Goal: Information Seeking & Learning: Learn about a topic

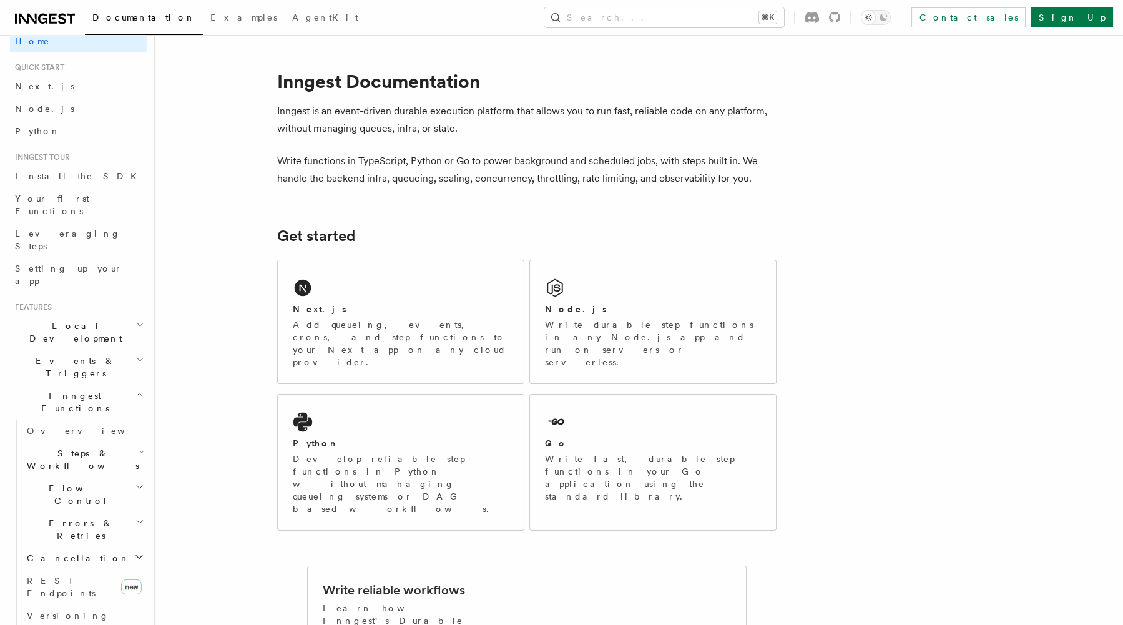
scroll to position [22, 0]
click at [422, 290] on div "Next.js Add queueing, events, crons, and step functions to your Next app on any…" at bounding box center [401, 321] width 246 height 123
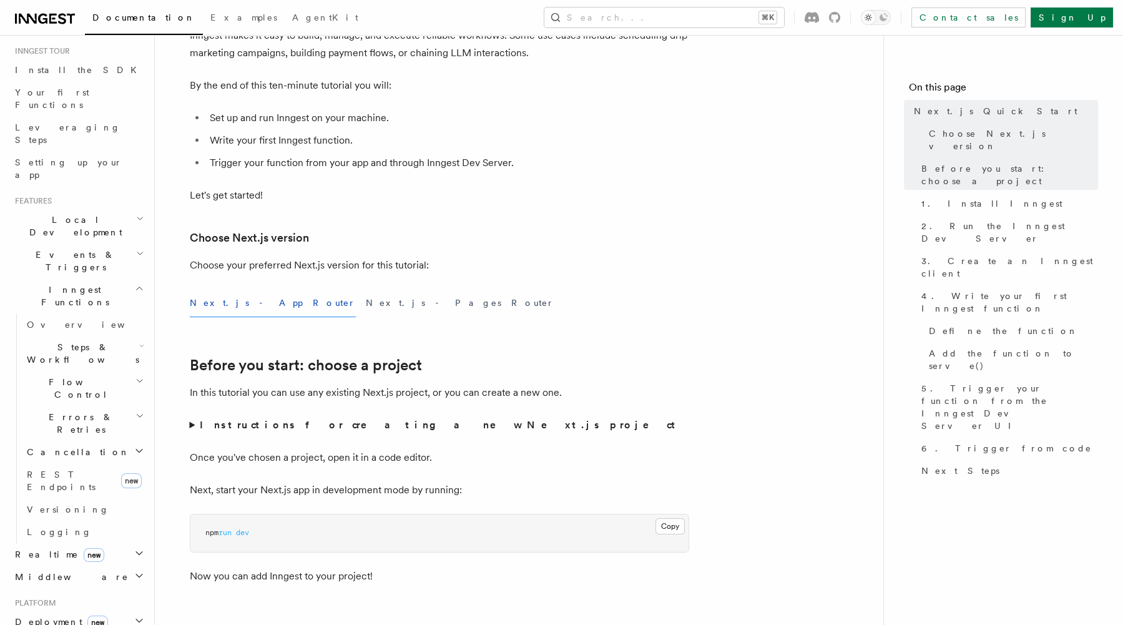
scroll to position [116, 0]
click at [69, 376] on h2 "Flow Control" at bounding box center [84, 393] width 125 height 35
click at [56, 253] on span "Events & Triggers" at bounding box center [73, 265] width 126 height 25
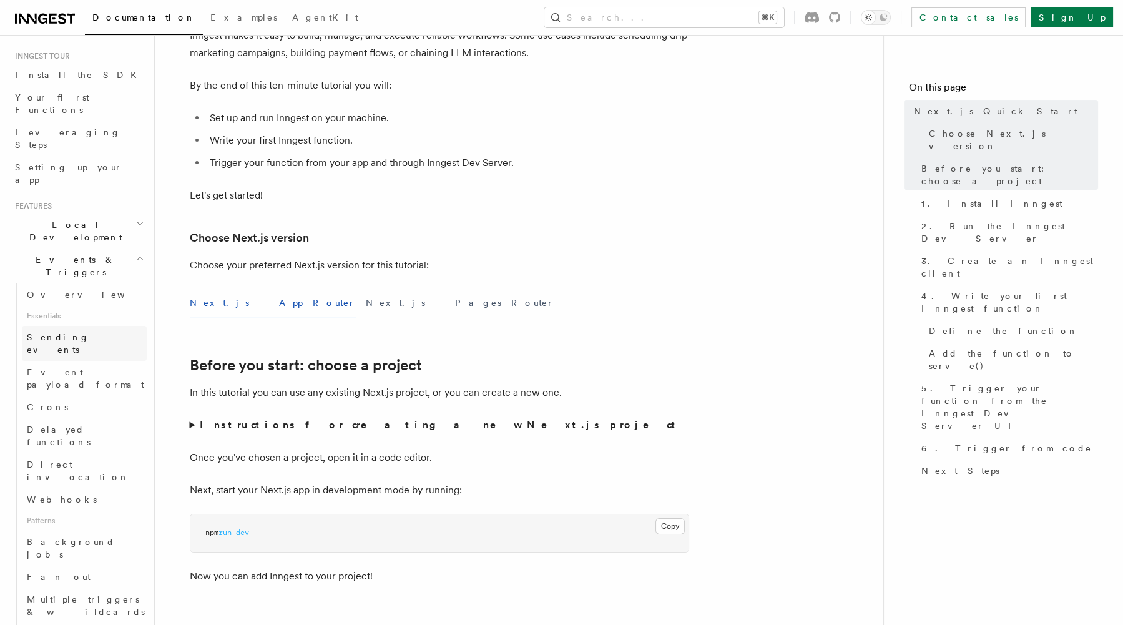
click at [61, 332] on span "Sending events" at bounding box center [58, 343] width 62 height 22
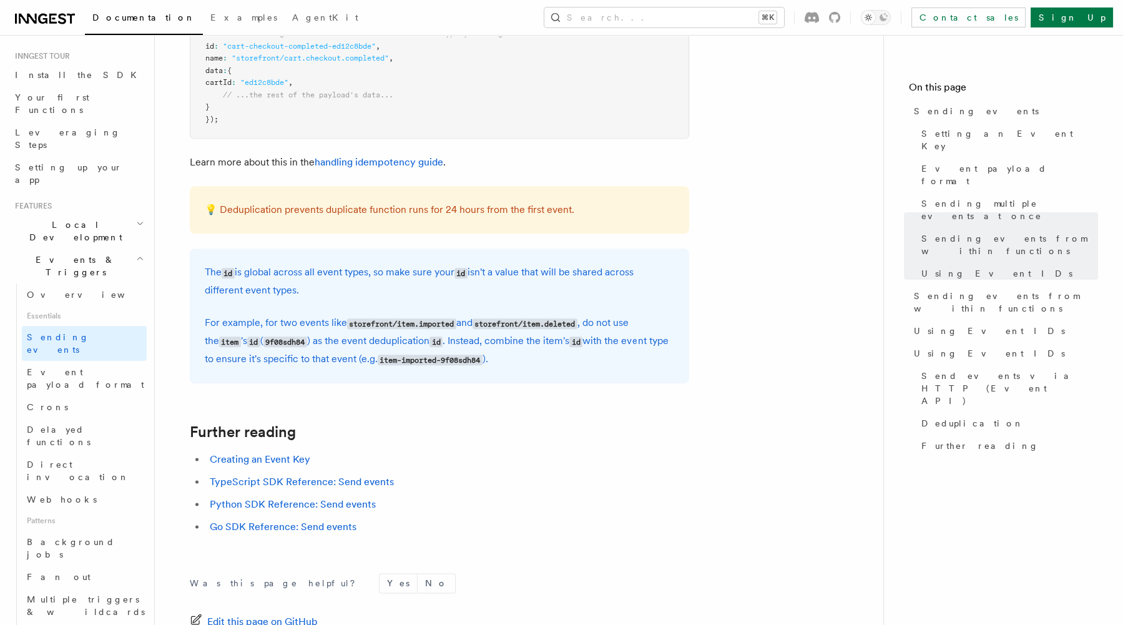
scroll to position [3357, 0]
click at [99, 367] on span "Event payload format" at bounding box center [85, 378] width 117 height 22
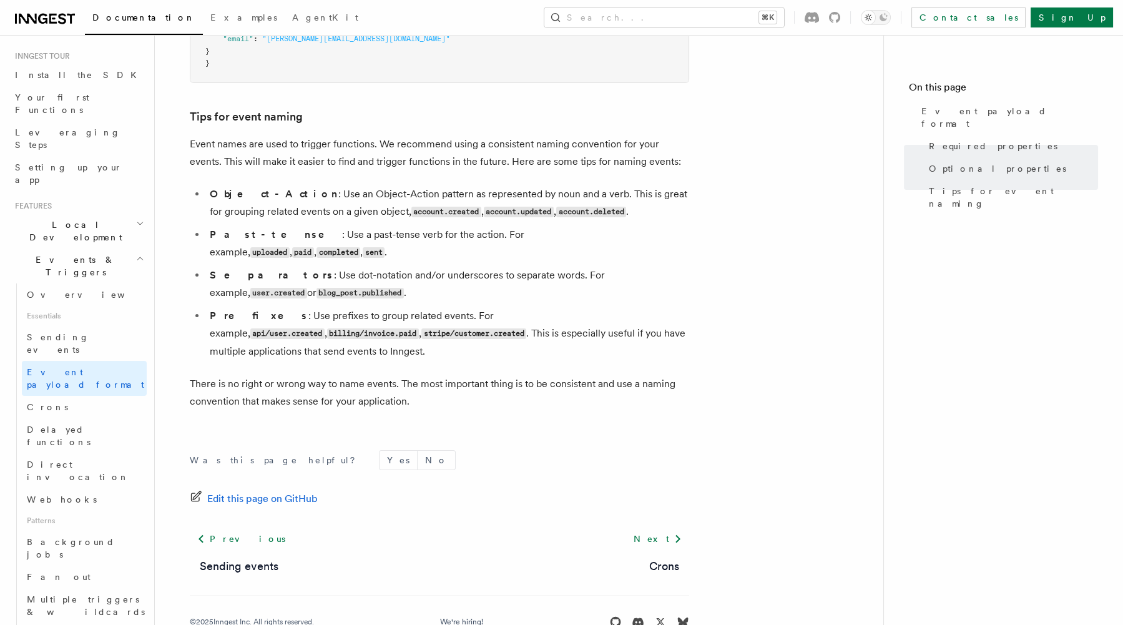
scroll to position [772, 0]
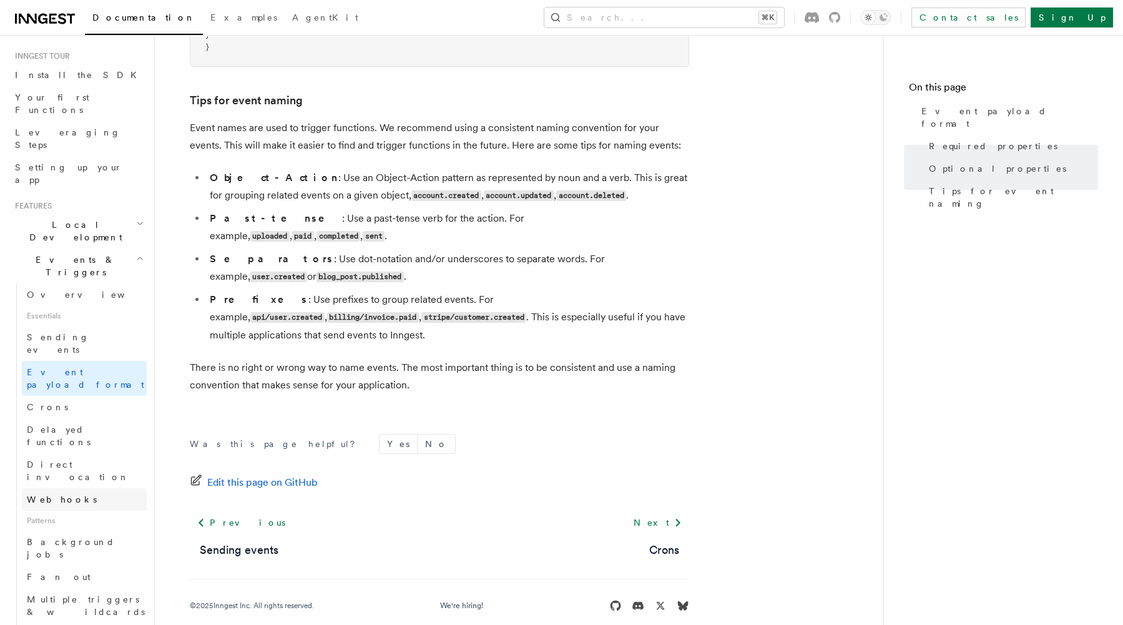
click at [66, 494] on span "Webhooks" at bounding box center [62, 499] width 70 height 10
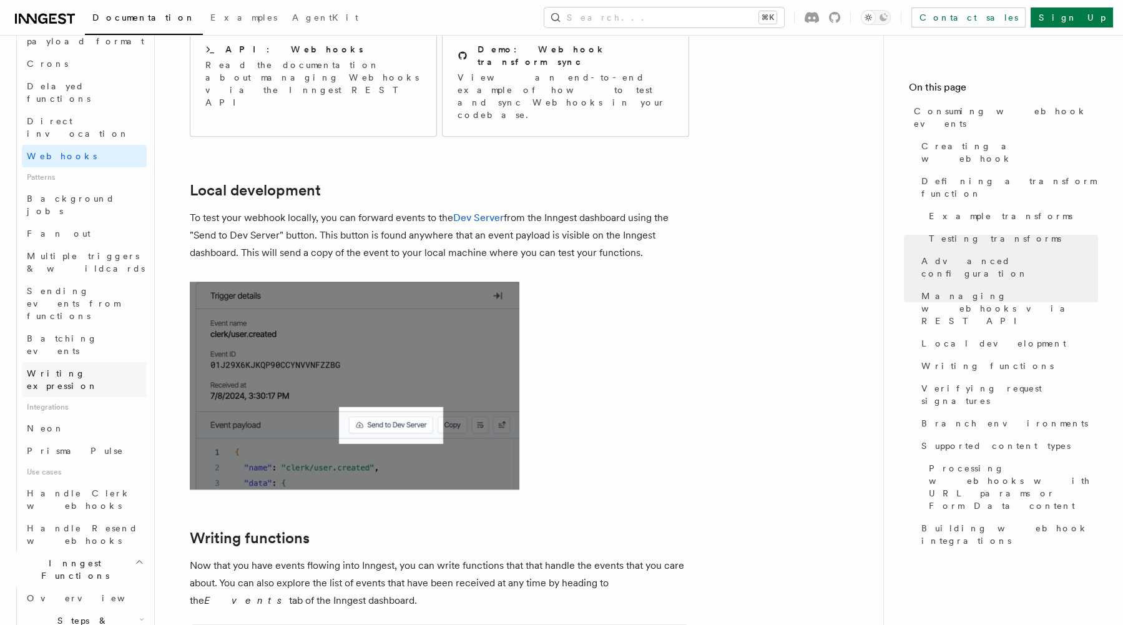
scroll to position [463, 0]
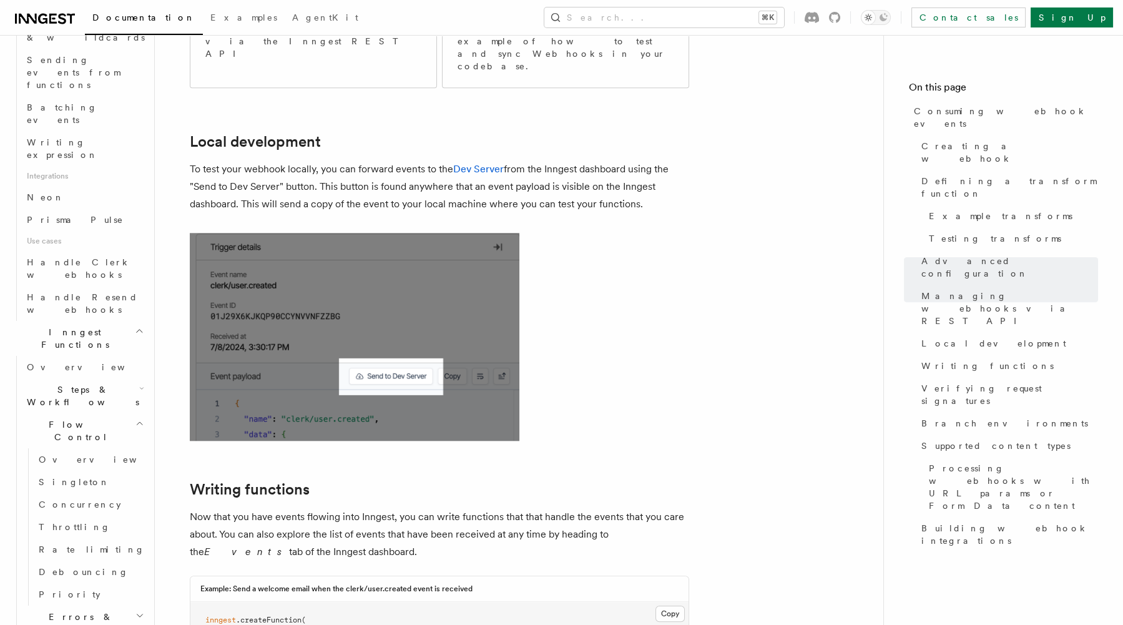
scroll to position [689, 0]
click at [71, 612] on span "Errors & Retries" at bounding box center [79, 624] width 114 height 25
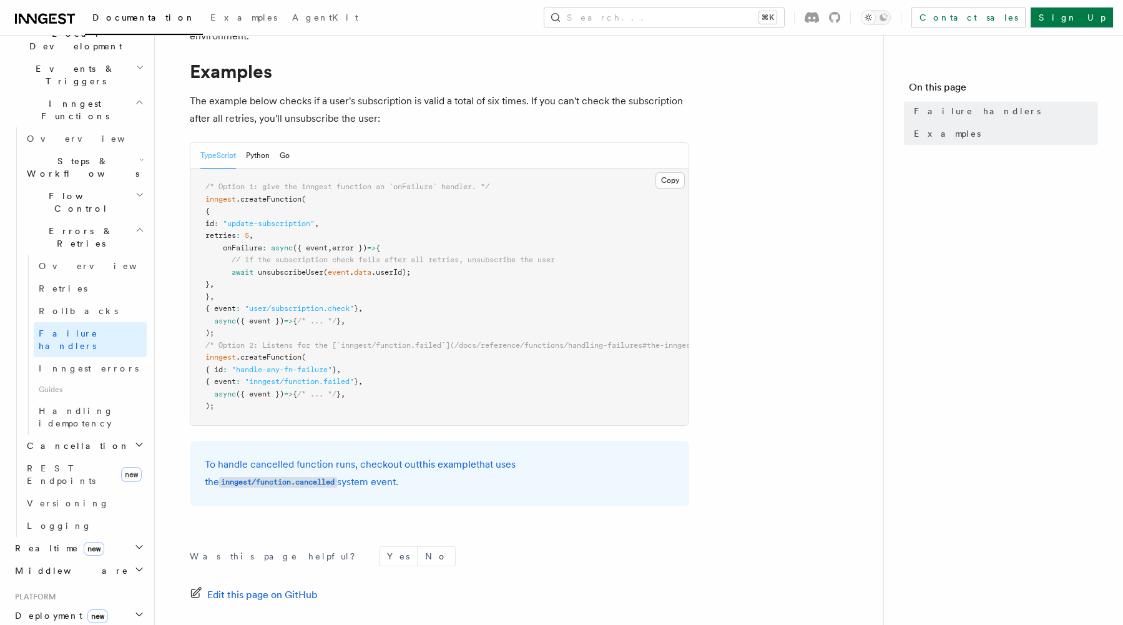
scroll to position [180, 0]
